Goal: Information Seeking & Learning: Learn about a topic

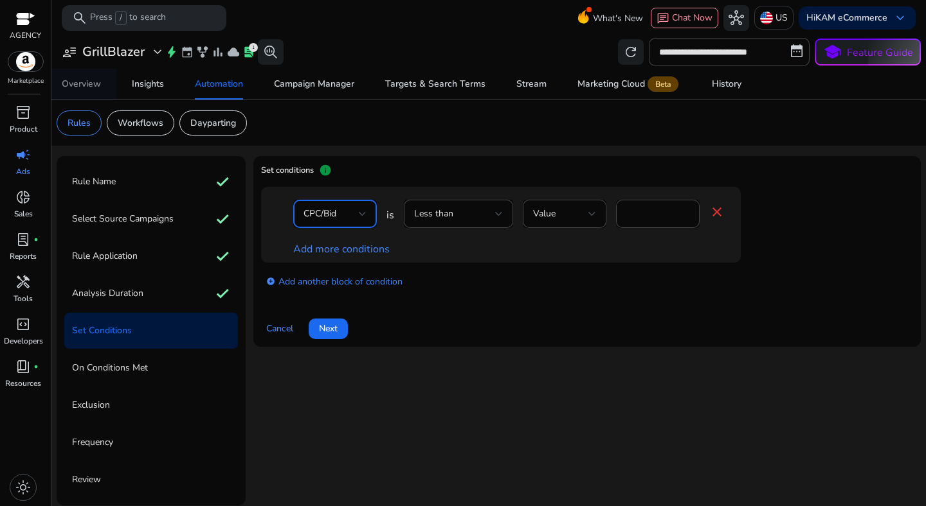
click at [66, 89] on div "Overview" at bounding box center [81, 84] width 39 height 9
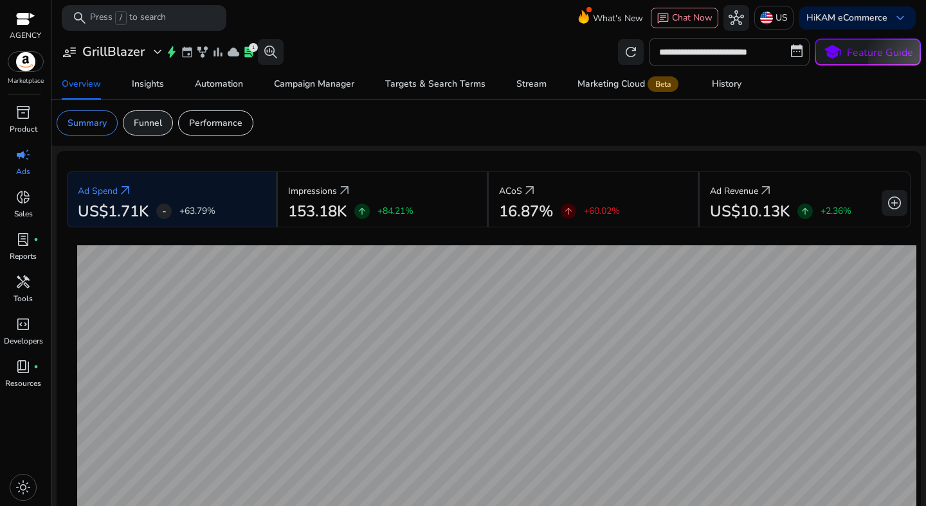
click at [145, 129] on p "Funnel" at bounding box center [148, 122] width 28 height 13
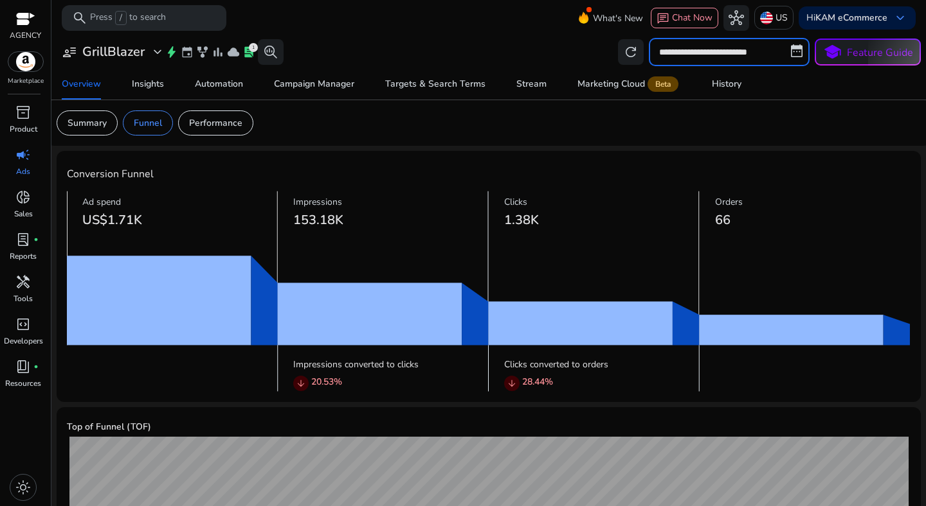
click at [721, 62] on input "**********" at bounding box center [729, 52] width 161 height 28
select select "*"
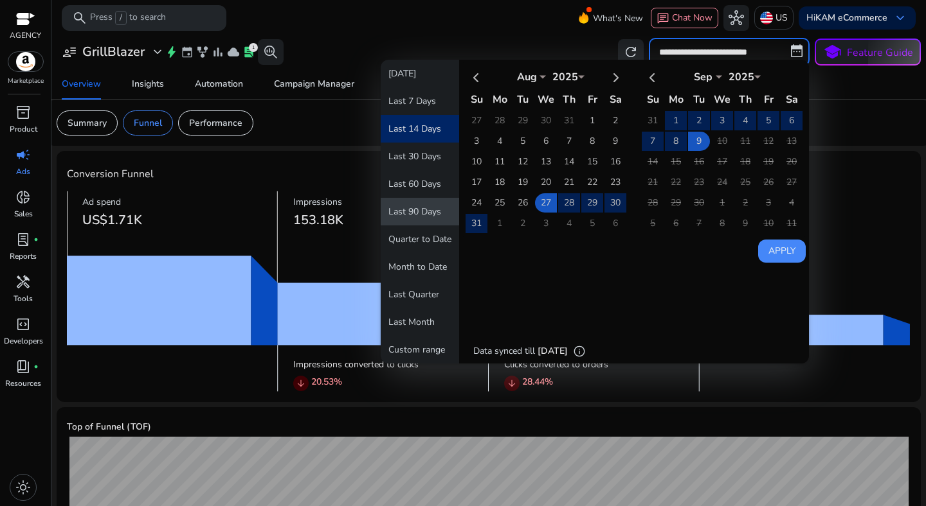
click at [421, 213] on button "Last 90 Days" at bounding box center [420, 212] width 78 height 28
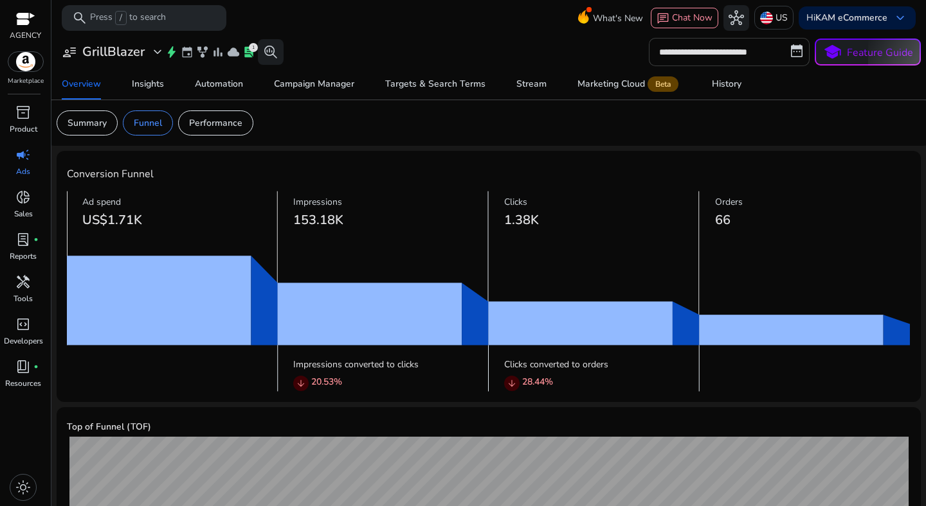
click at [674, 57] on input "**********" at bounding box center [729, 52] width 161 height 28
select select "*"
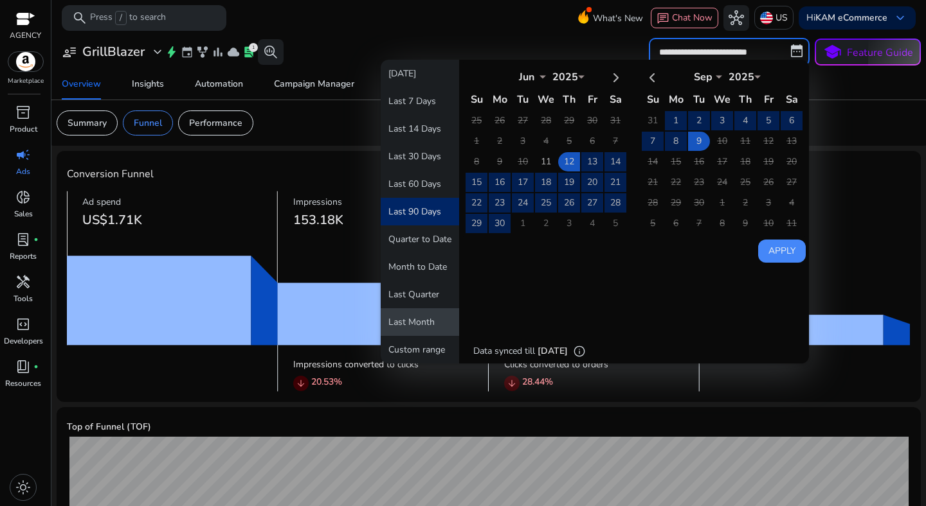
click at [419, 314] on button "Last Month" at bounding box center [420, 323] width 78 height 28
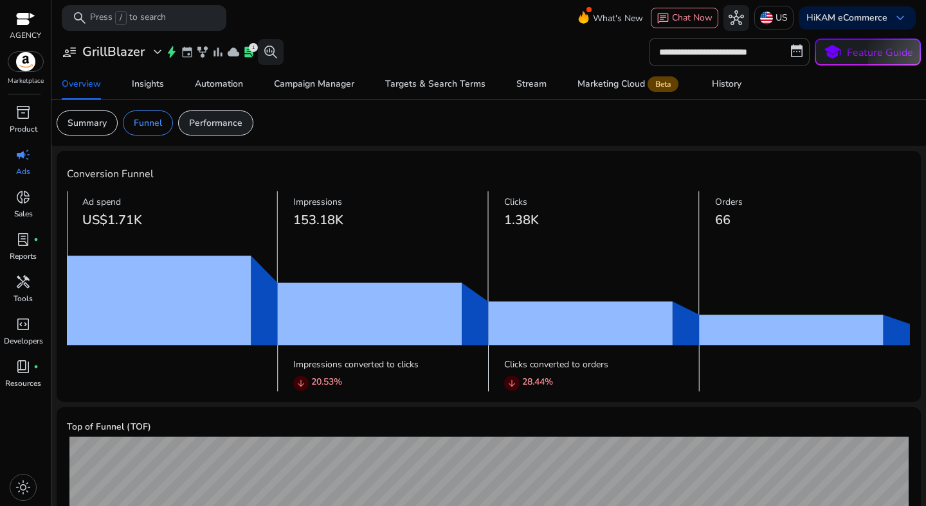
click at [220, 127] on p "Performance" at bounding box center [215, 122] width 53 height 13
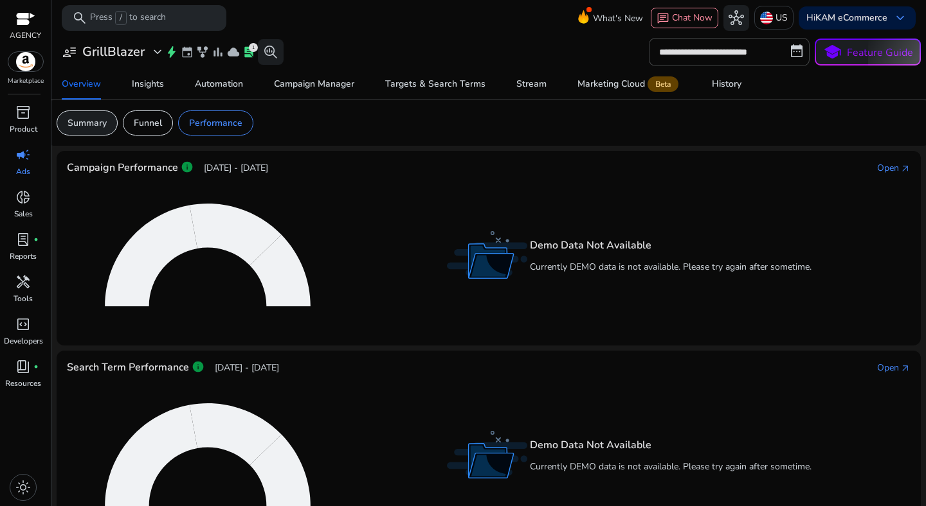
click at [98, 118] on p "Summary" at bounding box center [86, 122] width 39 height 13
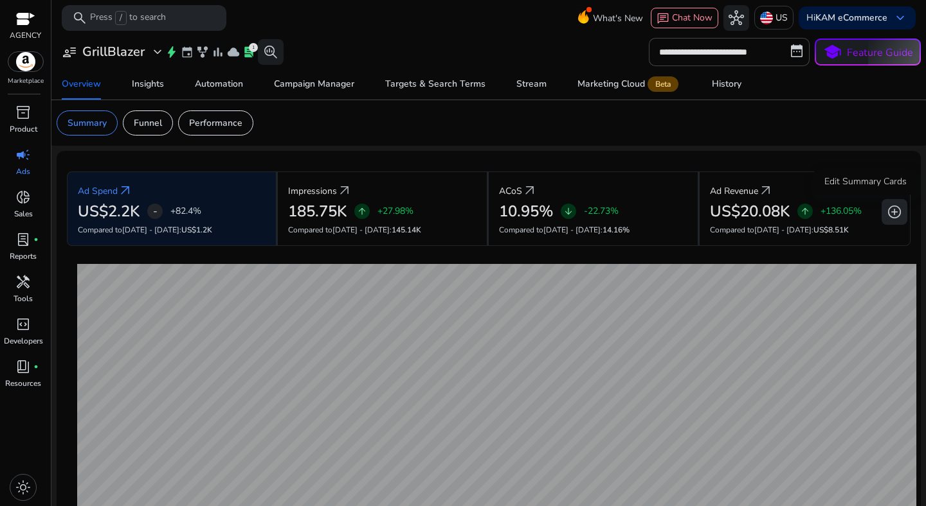
click at [890, 214] on span "add_circle" at bounding box center [893, 211] width 15 height 15
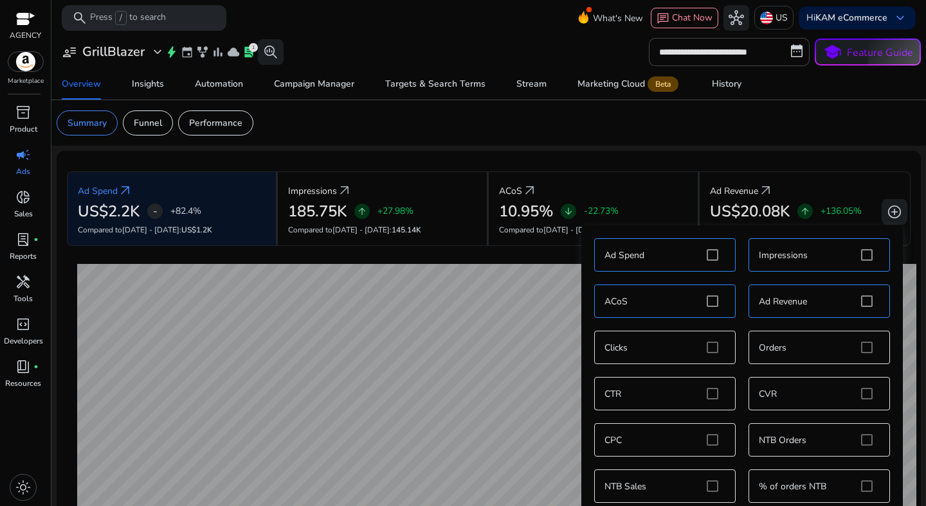
click at [709, 441] on div "Ad Spend Impressions ACoS Ad Revenue Clicks Orders CTR CVR CPC NTB Orders NTB S…" at bounding box center [741, 394] width 309 height 324
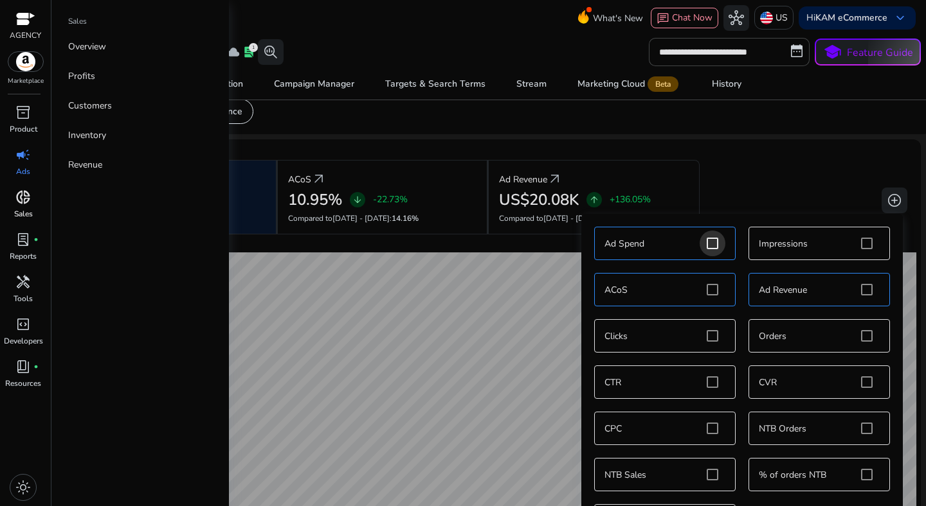
click at [21, 201] on span "donut_small" at bounding box center [22, 197] width 15 height 15
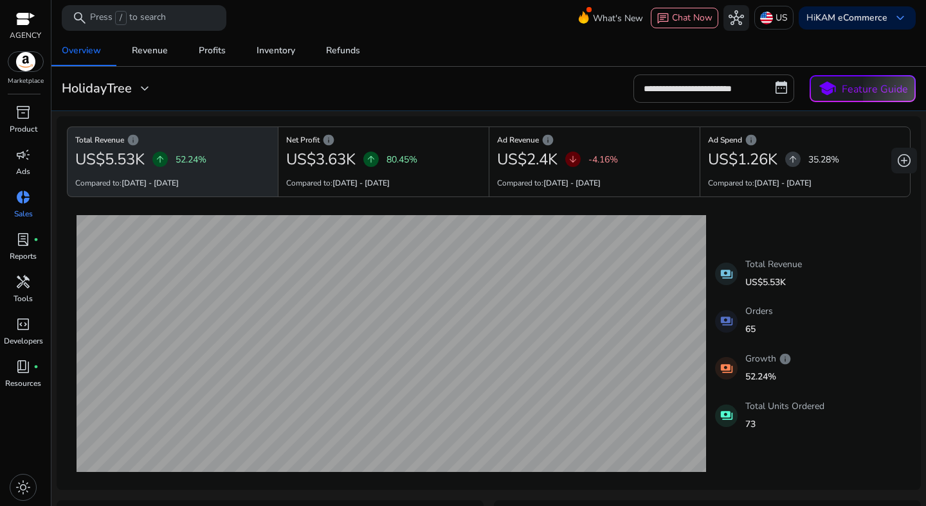
click at [121, 94] on h3 "HolidayTree" at bounding box center [97, 88] width 70 height 15
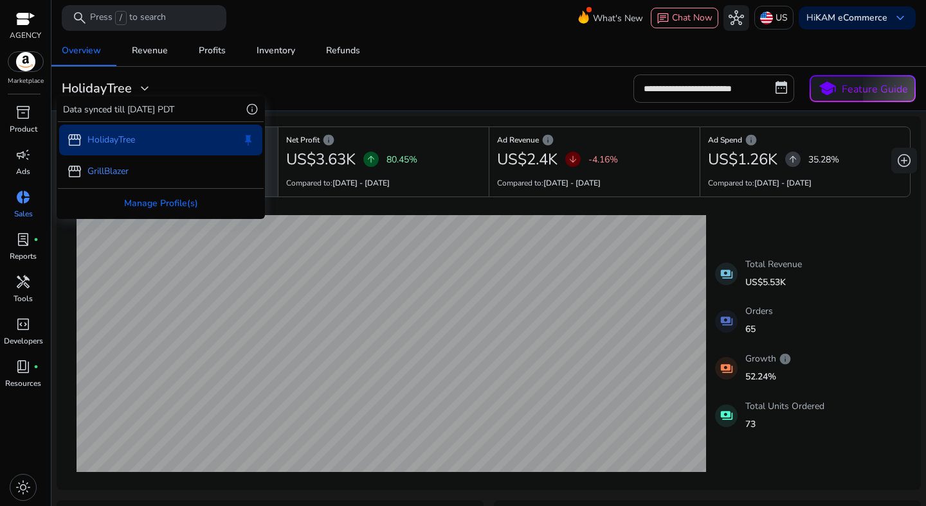
click at [130, 164] on div "storefront GrillBlazer" at bounding box center [160, 171] width 203 height 31
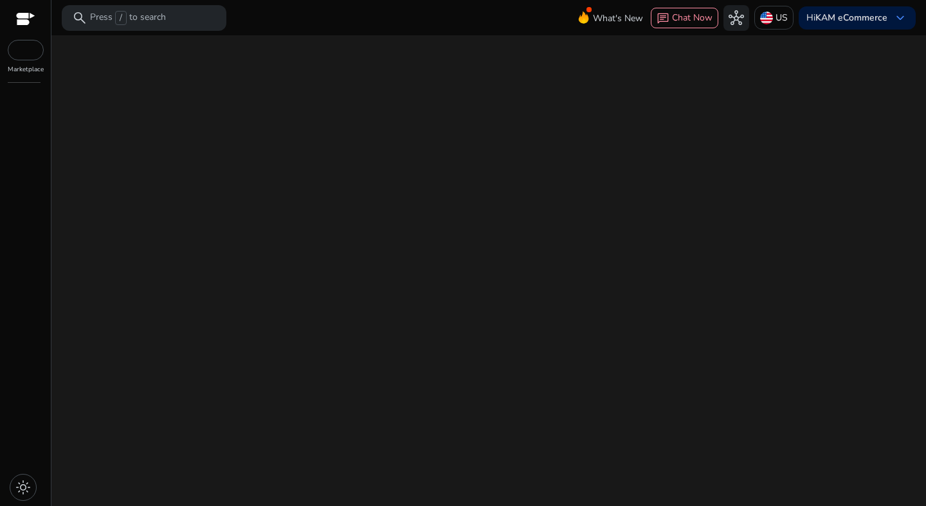
click at [323, 90] on div "We are getting things ready for you..." at bounding box center [489, 270] width 864 height 471
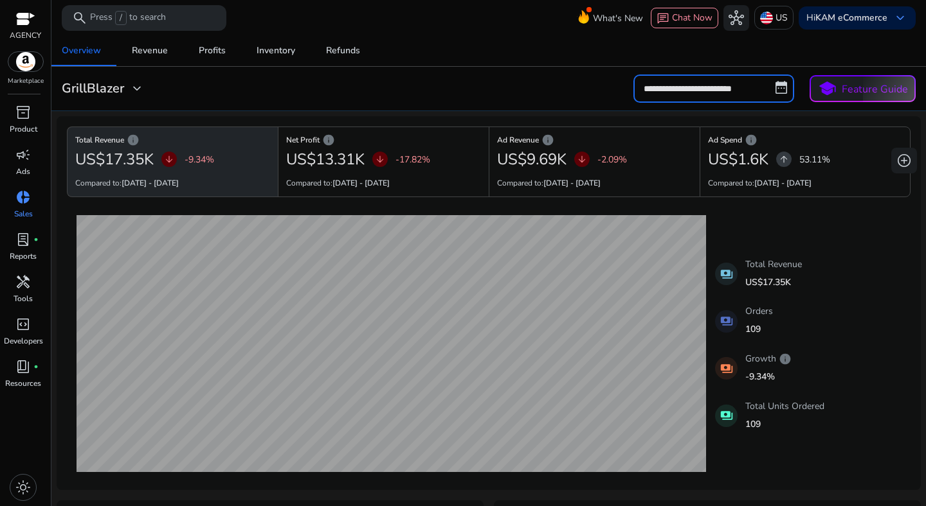
click at [706, 93] on input "**********" at bounding box center [713, 89] width 161 height 28
select select "*"
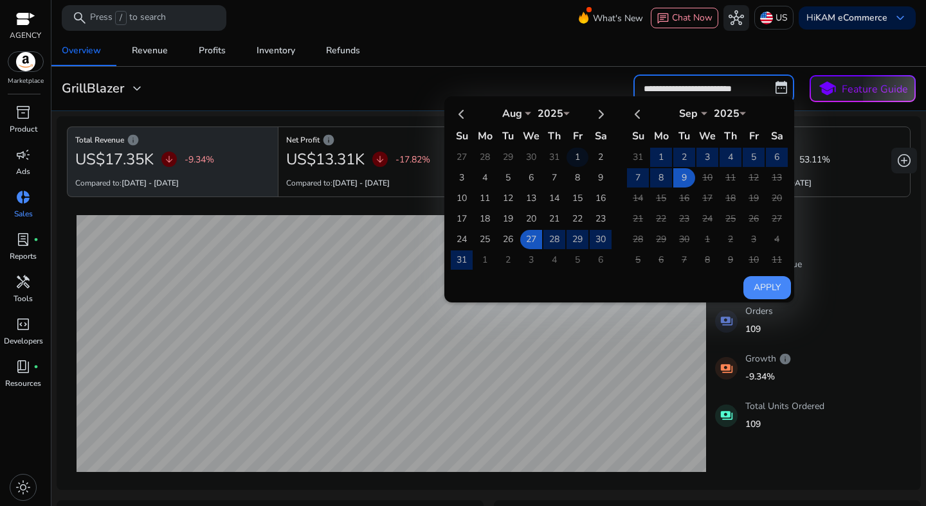
click at [575, 155] on td "1" at bounding box center [577, 157] width 22 height 19
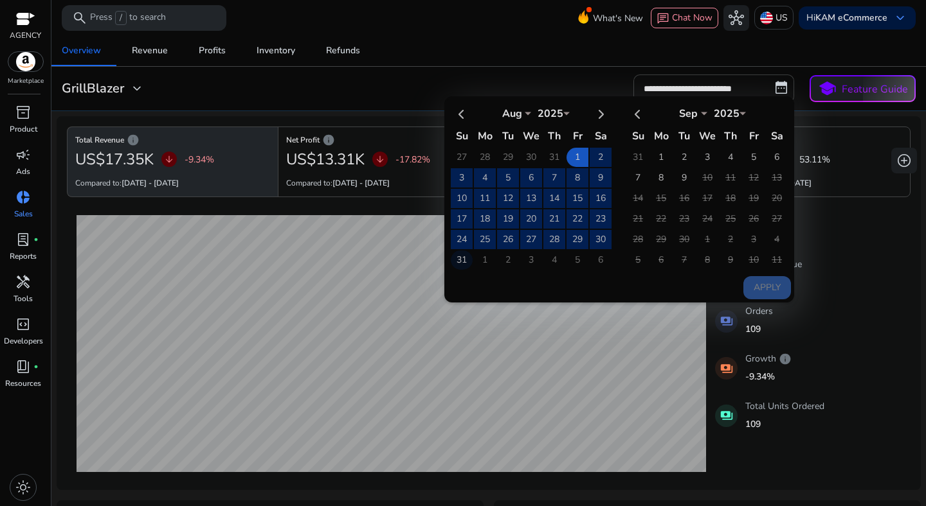
click at [463, 261] on td "31" at bounding box center [462, 260] width 22 height 19
click at [754, 279] on button "Apply" at bounding box center [767, 287] width 48 height 23
type input "**********"
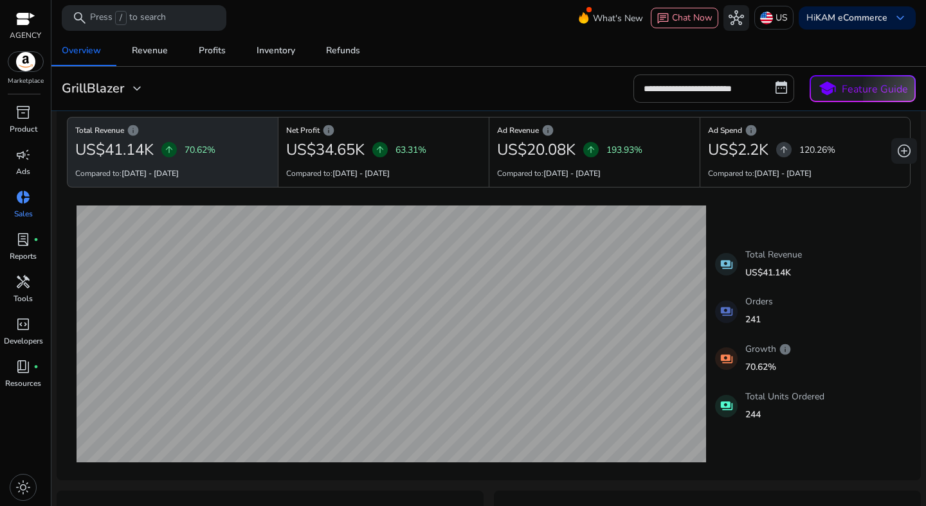
scroll to position [11, 0]
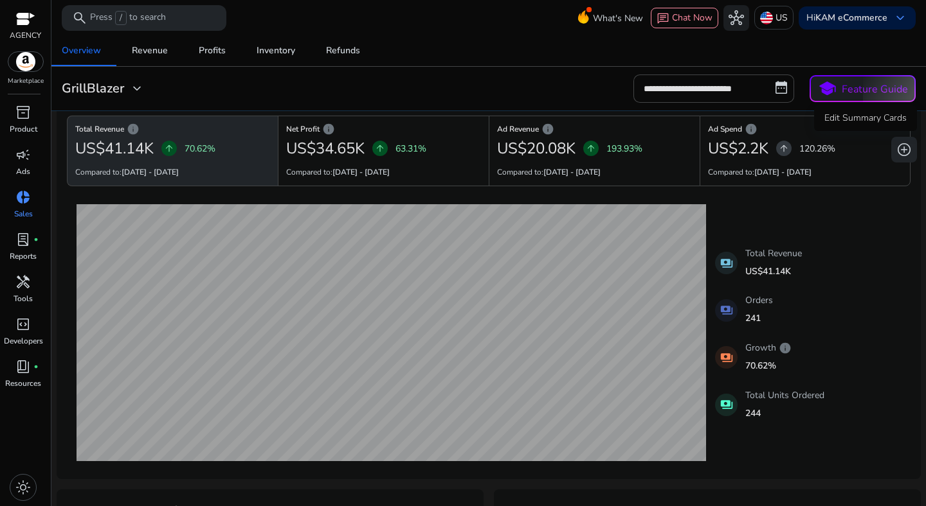
click at [897, 150] on span "add_circle" at bounding box center [903, 149] width 15 height 15
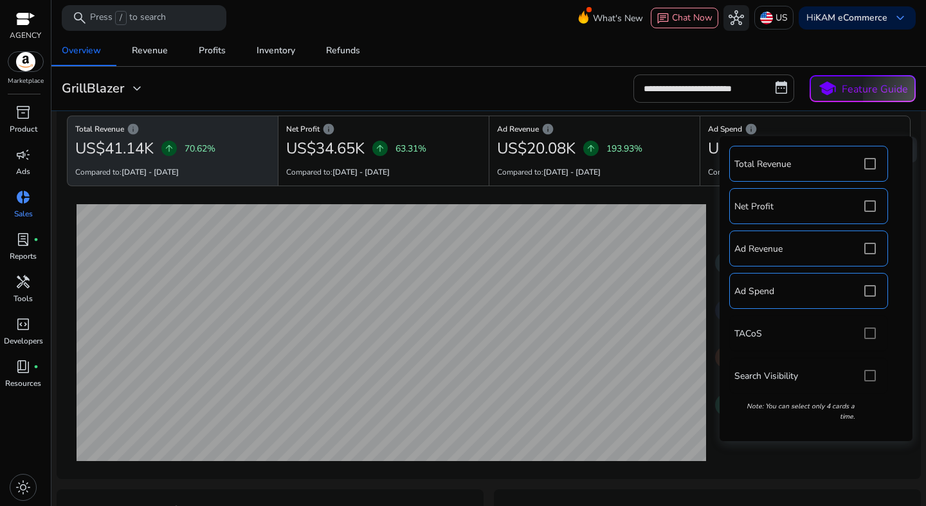
click at [867, 377] on div "Total Revenue Net Profit Ad Revenue Ad Spend TACoS Search Visibility Note: You …" at bounding box center [816, 289] width 180 height 292
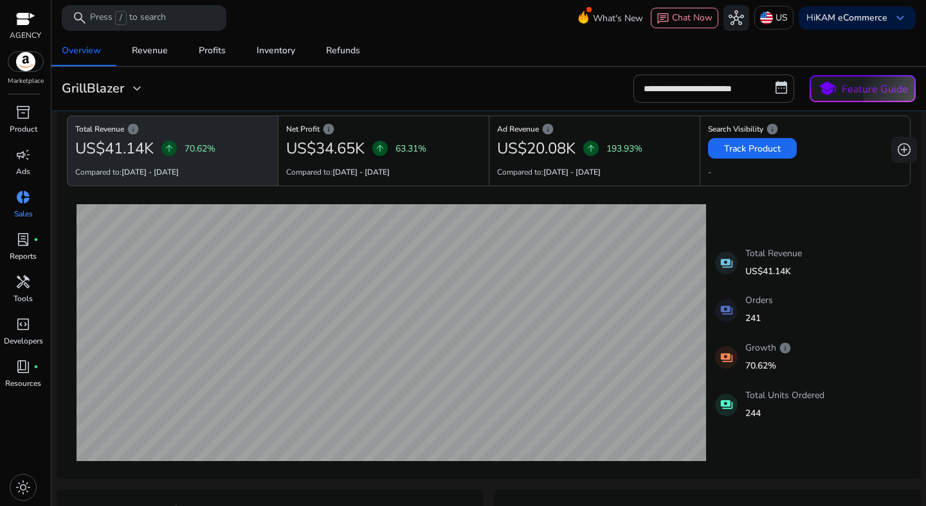
click at [582, 95] on div "**********" at bounding box center [489, 89] width 864 height 28
click at [873, 145] on div "0 Track Product" at bounding box center [805, 149] width 194 height 26
click at [898, 151] on span "add_circle" at bounding box center [903, 149] width 15 height 15
click at [476, 91] on div "**********" at bounding box center [489, 89] width 864 height 28
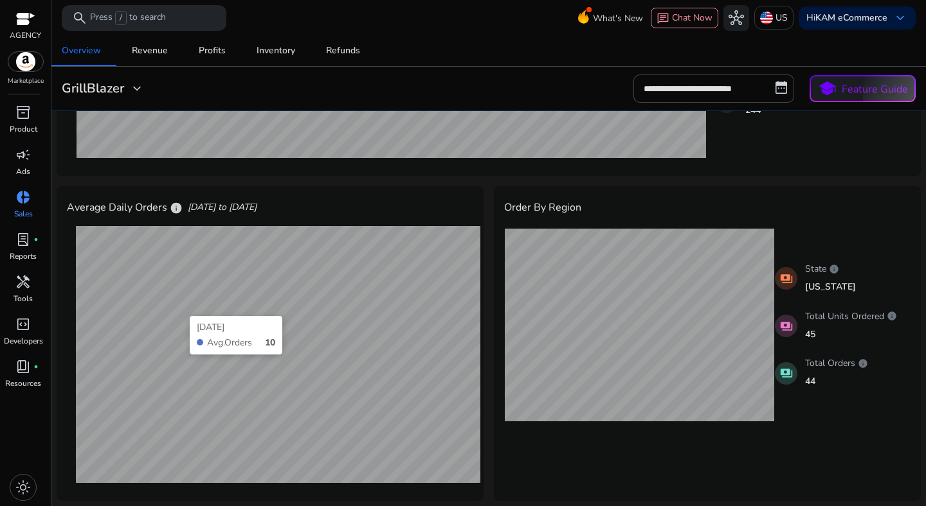
scroll to position [0, 0]
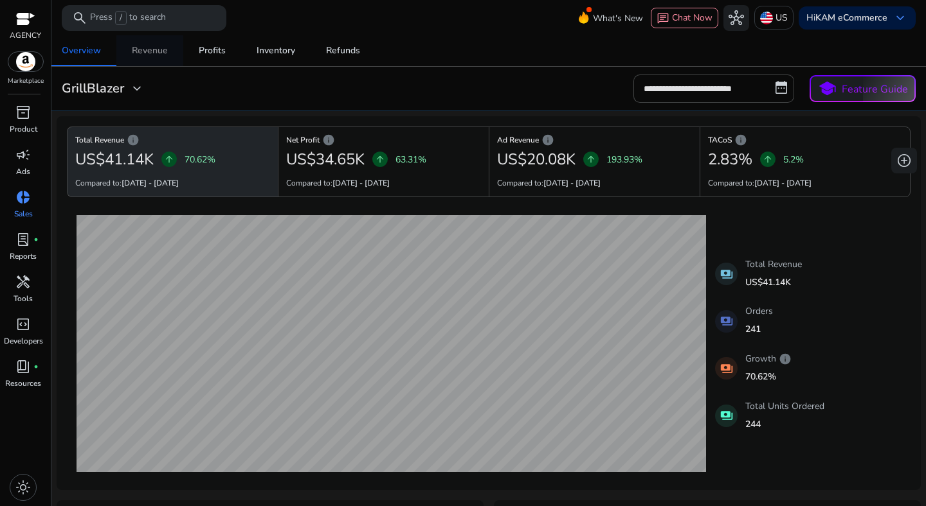
click at [134, 58] on span "Revenue" at bounding box center [150, 50] width 36 height 31
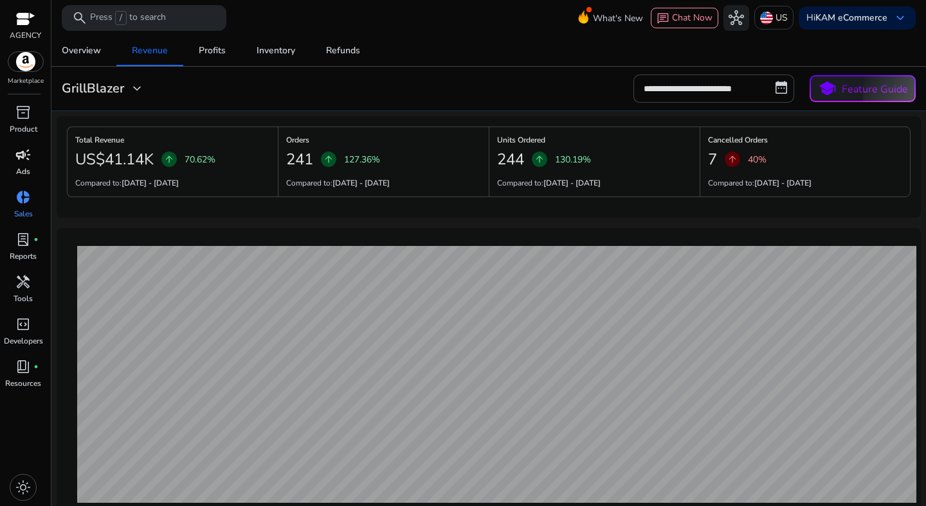
click at [22, 166] on p "Ads" at bounding box center [23, 172] width 14 height 12
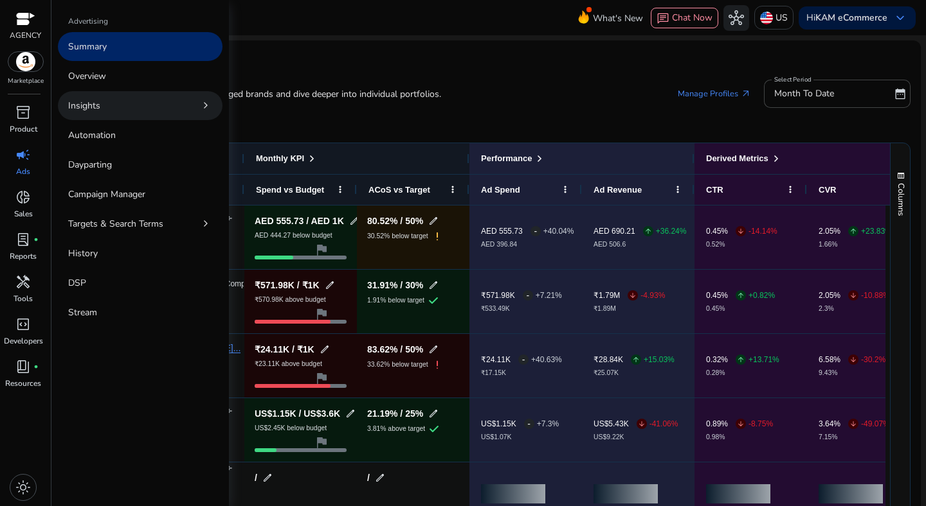
click at [82, 107] on p "Insights" at bounding box center [84, 105] width 32 height 13
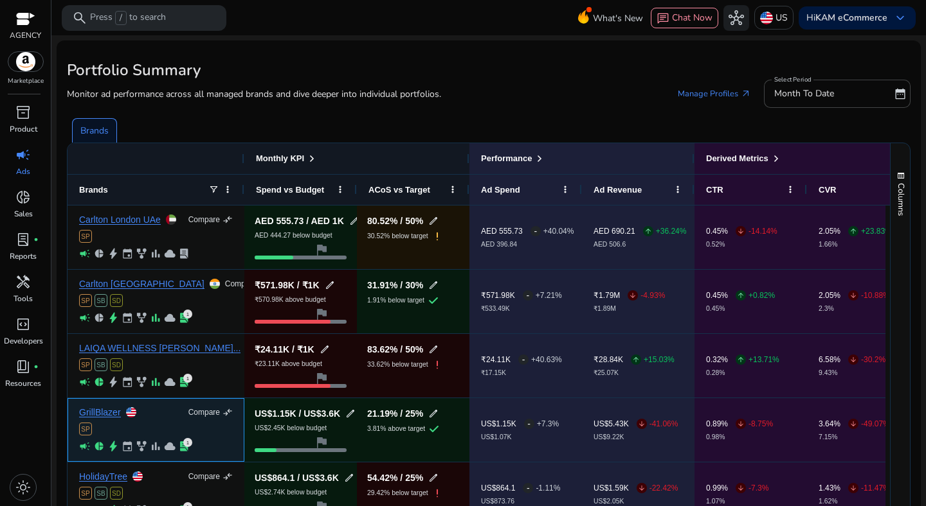
click at [98, 418] on div "GrillBlazer Compare compare_arrows SP campaign pie_chart bolt event family_hist…" at bounding box center [156, 430] width 154 height 62
click at [98, 416] on link "GrillBlazer" at bounding box center [100, 413] width 42 height 10
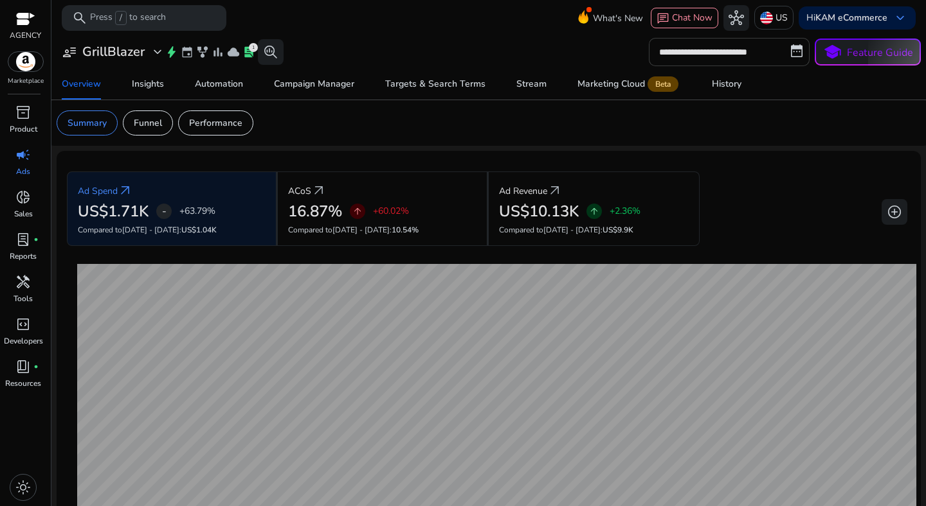
click at [688, 55] on input "**********" at bounding box center [729, 52] width 161 height 28
select select "*"
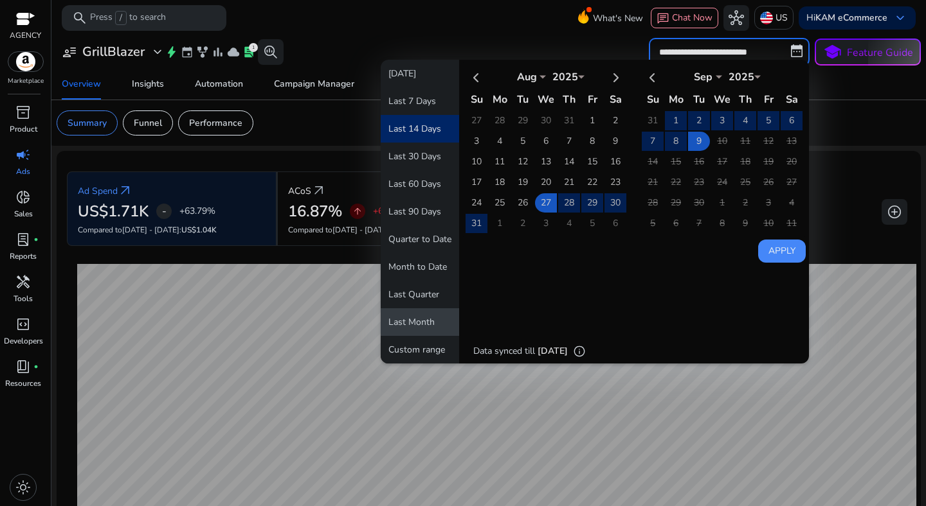
click at [413, 319] on button "Last Month" at bounding box center [420, 323] width 78 height 28
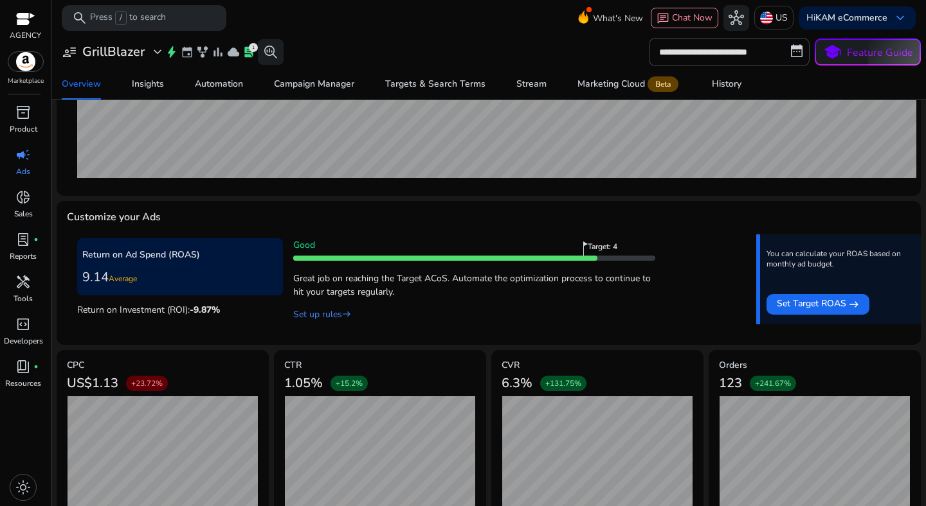
scroll to position [394, 0]
